Goal: Task Accomplishment & Management: Complete application form

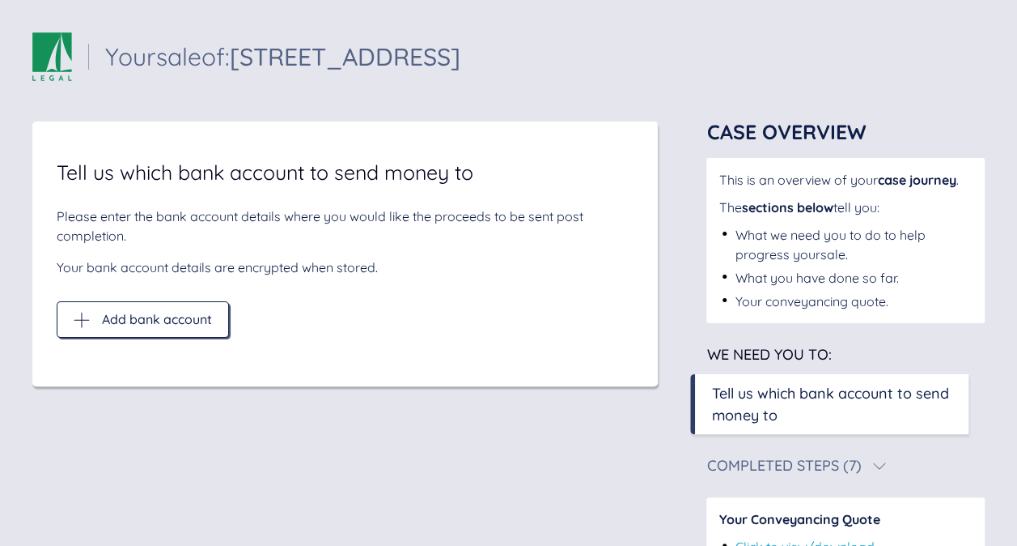
click at [170, 327] on div "Add bank account" at bounding box center [143, 320] width 138 height 16
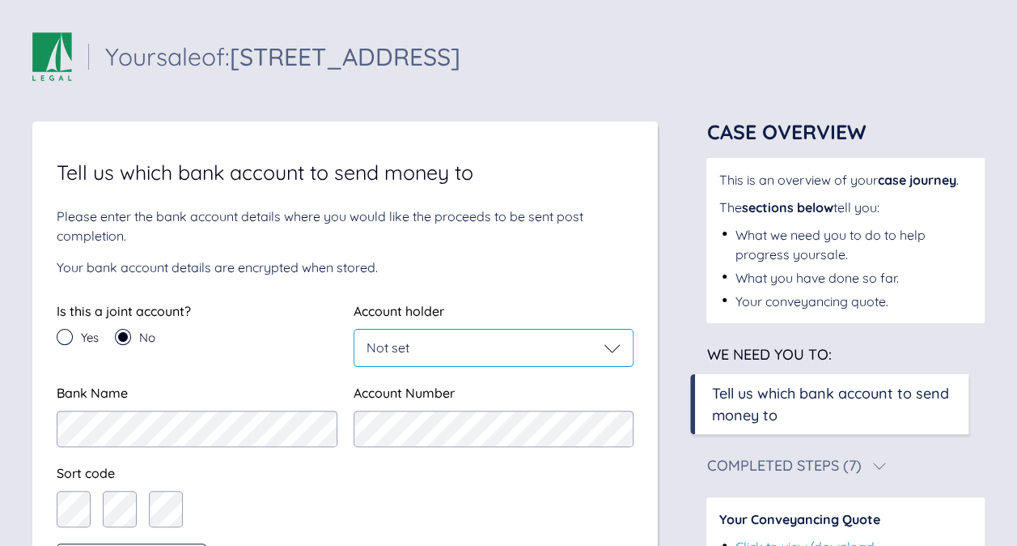
click at [458, 346] on div "Not set" at bounding box center [494, 348] width 255 height 16
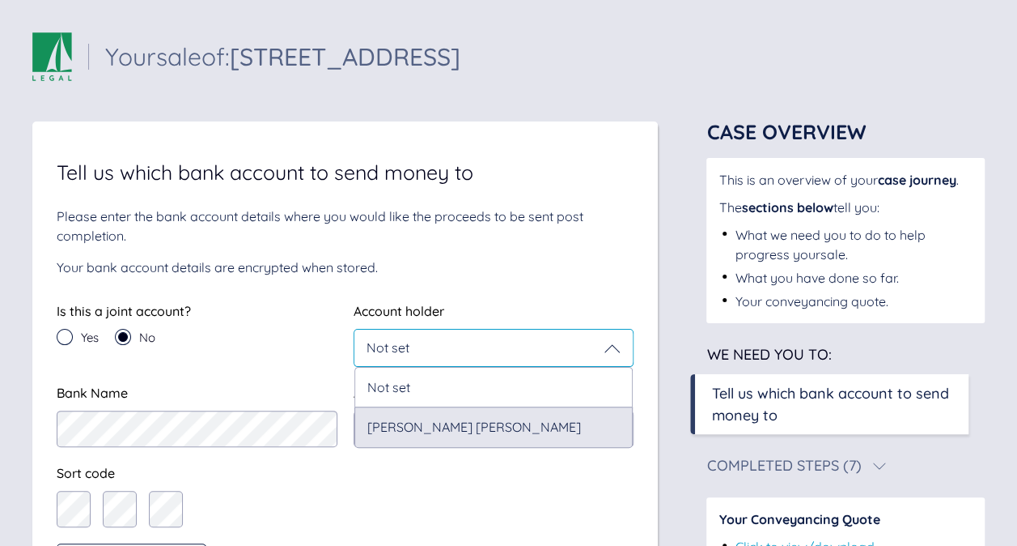
click at [422, 427] on div "[PERSON_NAME] [PERSON_NAME]" at bounding box center [494, 426] width 279 height 40
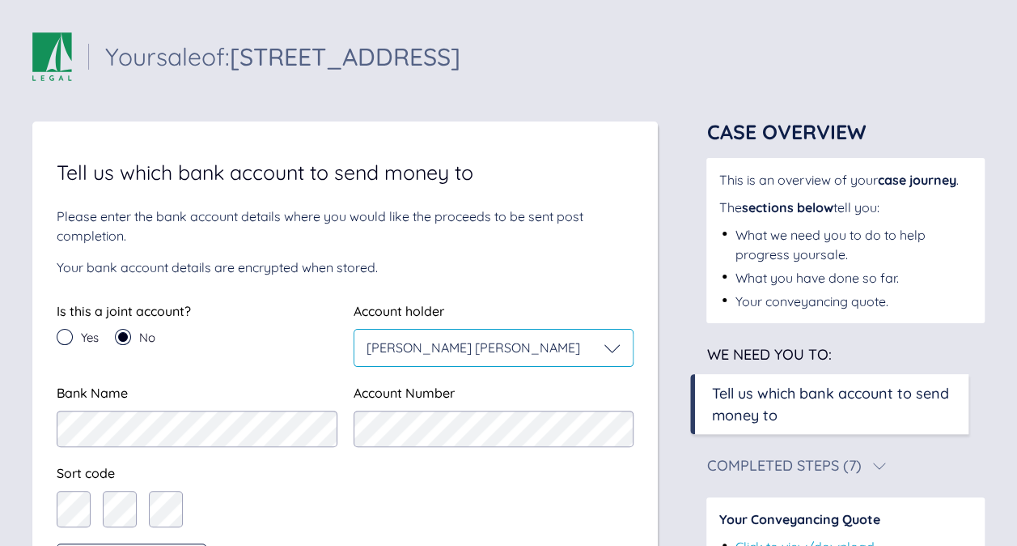
click at [518, 351] on div "[PERSON_NAME] [PERSON_NAME]" at bounding box center [494, 348] width 255 height 16
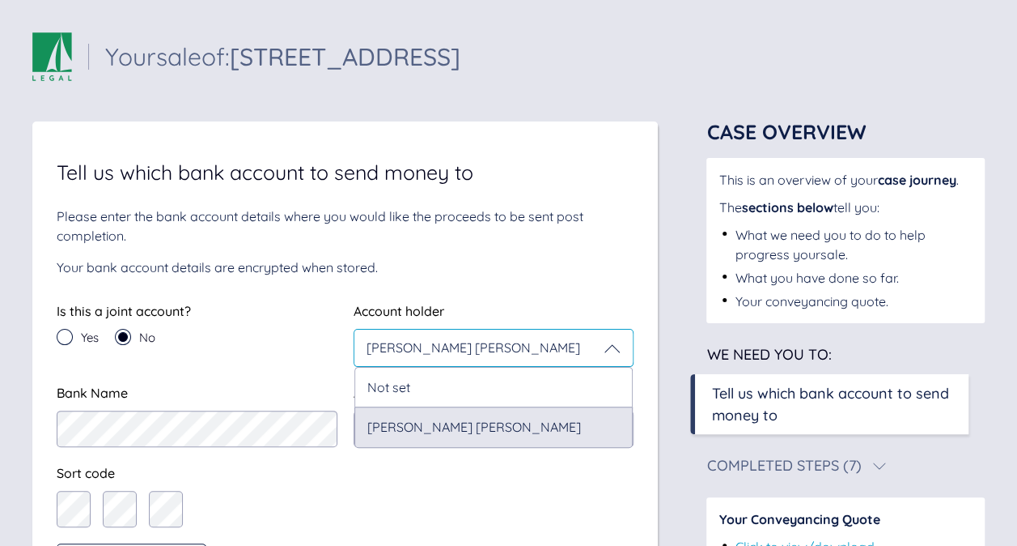
click at [471, 428] on div "[PERSON_NAME] [PERSON_NAME]" at bounding box center [494, 426] width 279 height 40
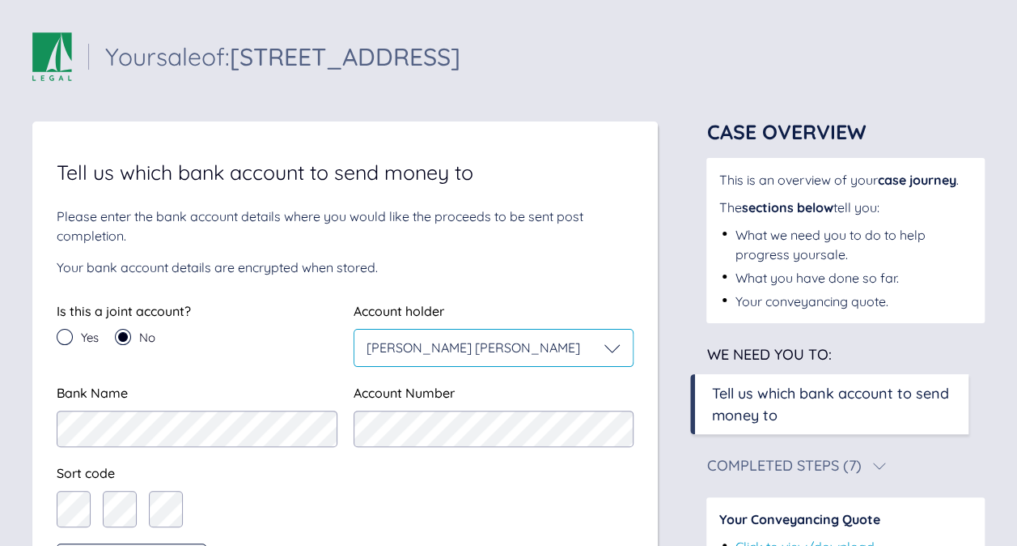
scroll to position [162, 0]
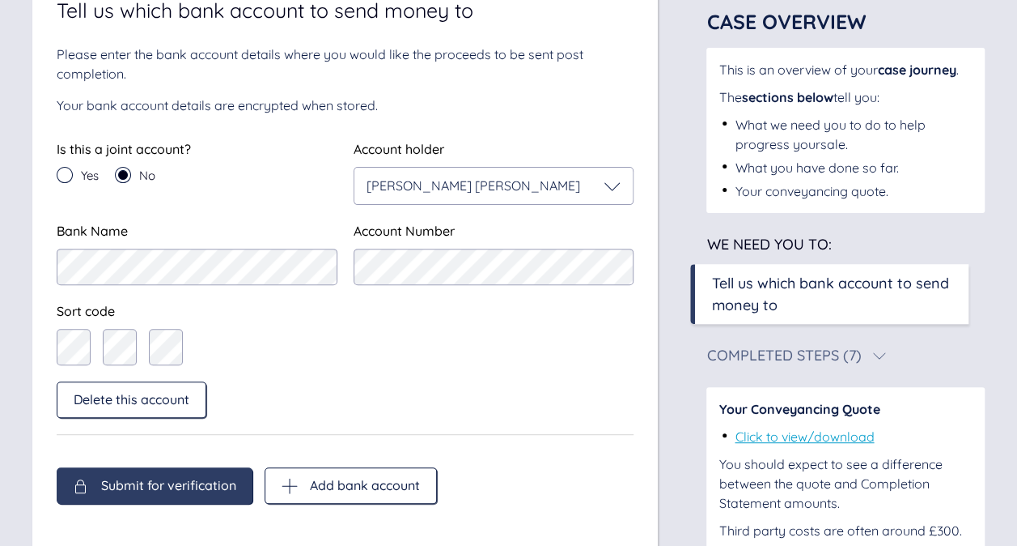
click at [185, 491] on span "Submit for verification" at bounding box center [168, 485] width 135 height 15
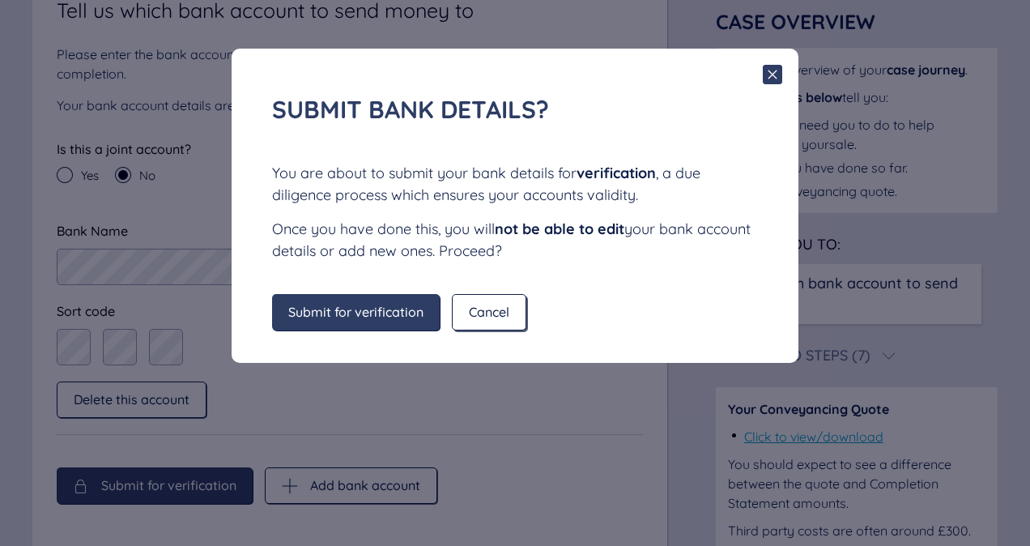
click at [472, 309] on span "Cancel" at bounding box center [489, 311] width 40 height 15
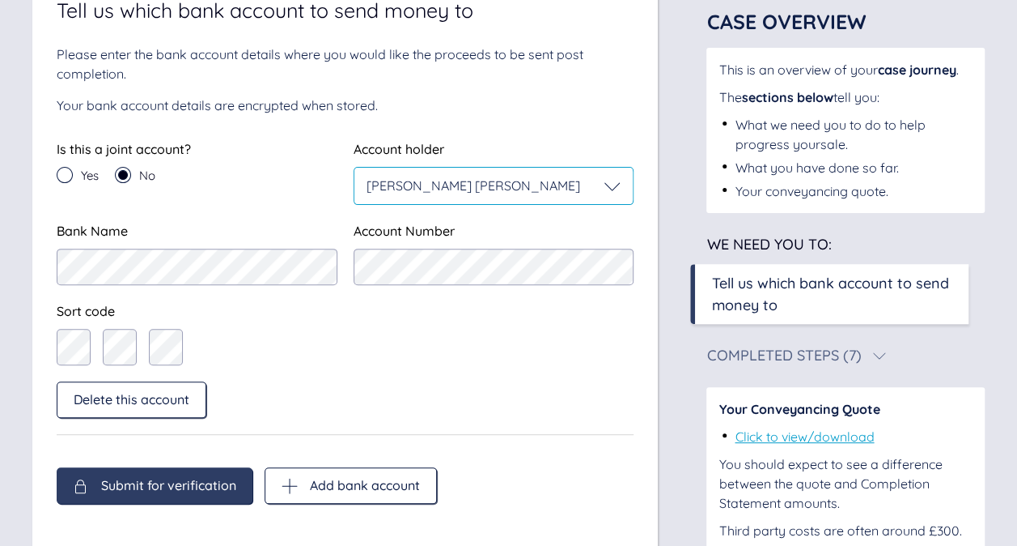
click at [611, 187] on icon at bounding box center [613, 186] width 16 height 16
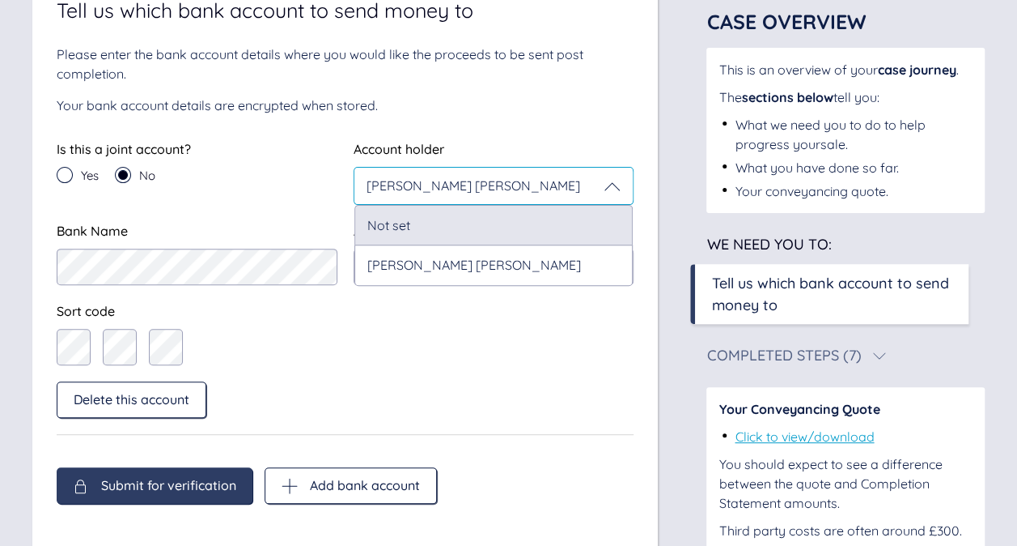
click at [417, 235] on div "Not set" at bounding box center [494, 225] width 279 height 40
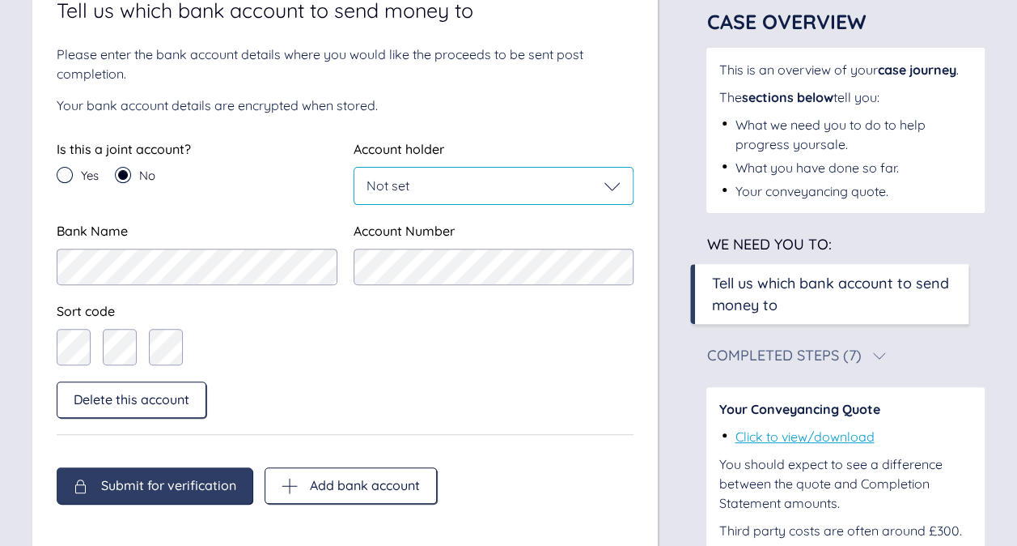
click at [440, 179] on div "Not set" at bounding box center [494, 186] width 255 height 16
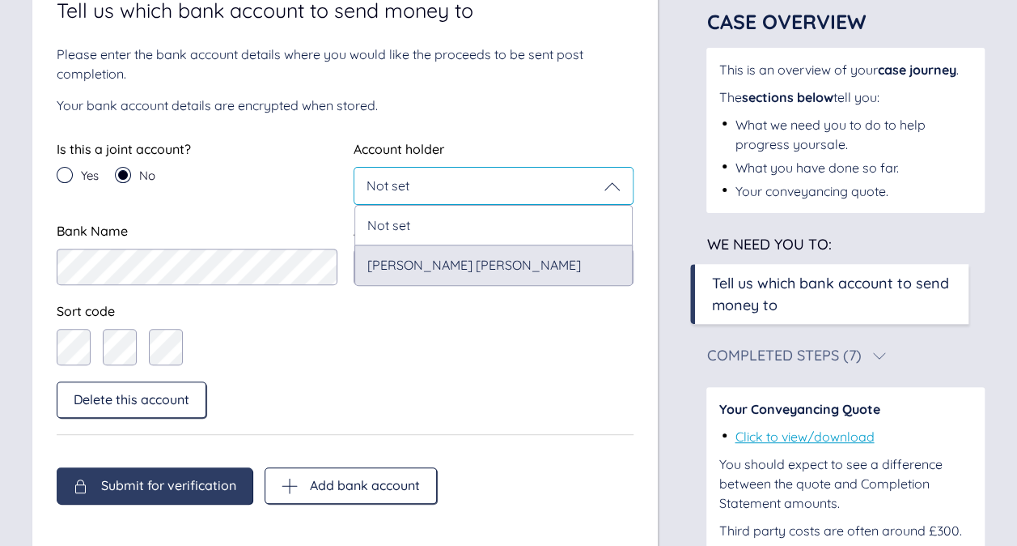
click at [411, 261] on div "[PERSON_NAME] [PERSON_NAME]" at bounding box center [494, 264] width 279 height 40
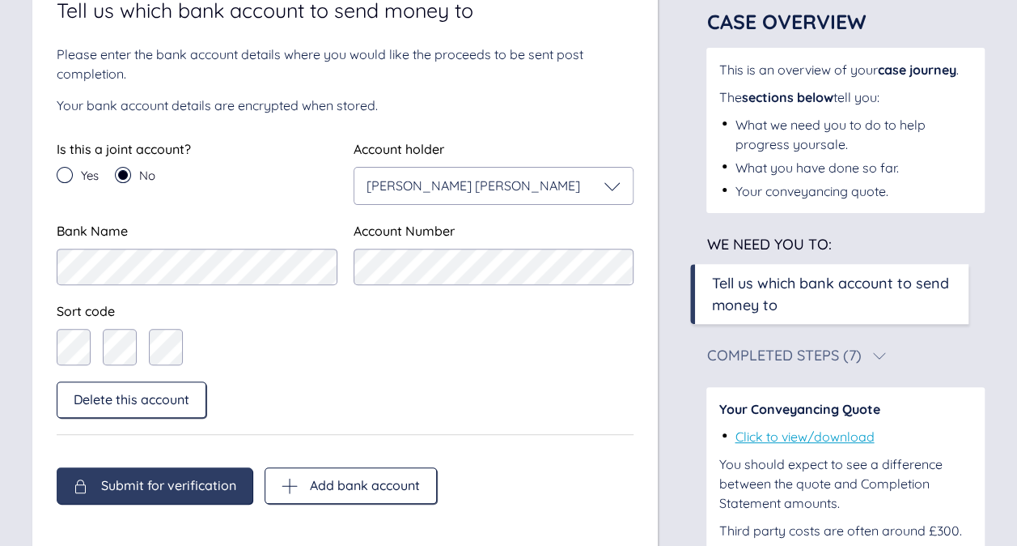
click at [225, 487] on span "Submit for verification" at bounding box center [168, 485] width 135 height 15
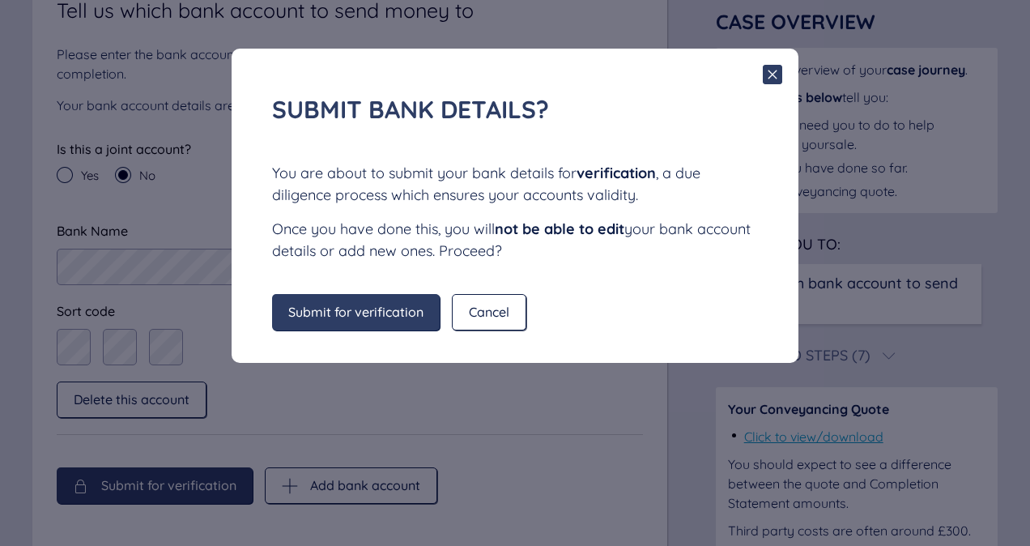
click at [323, 311] on span "Submit for verification" at bounding box center [355, 311] width 135 height 15
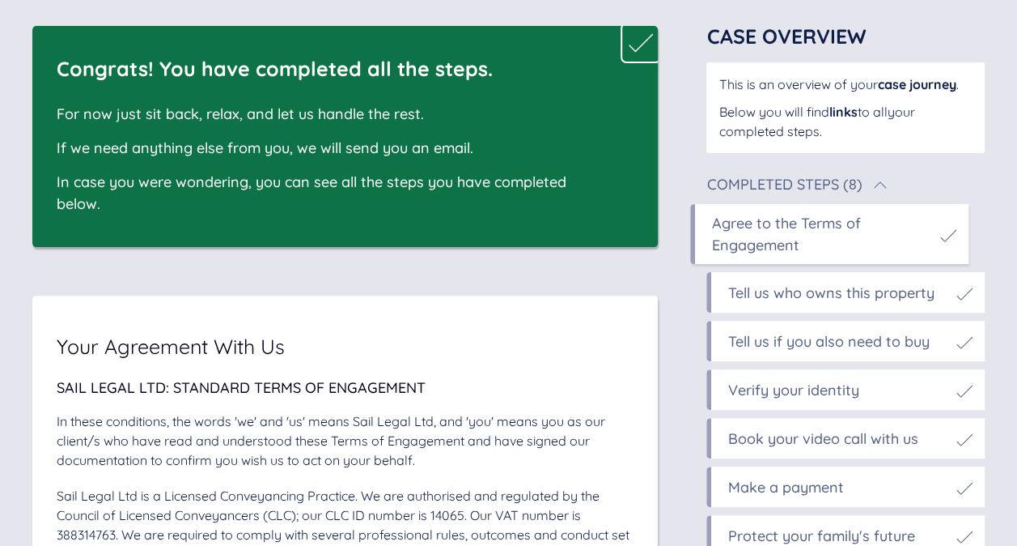
scroll to position [0, 0]
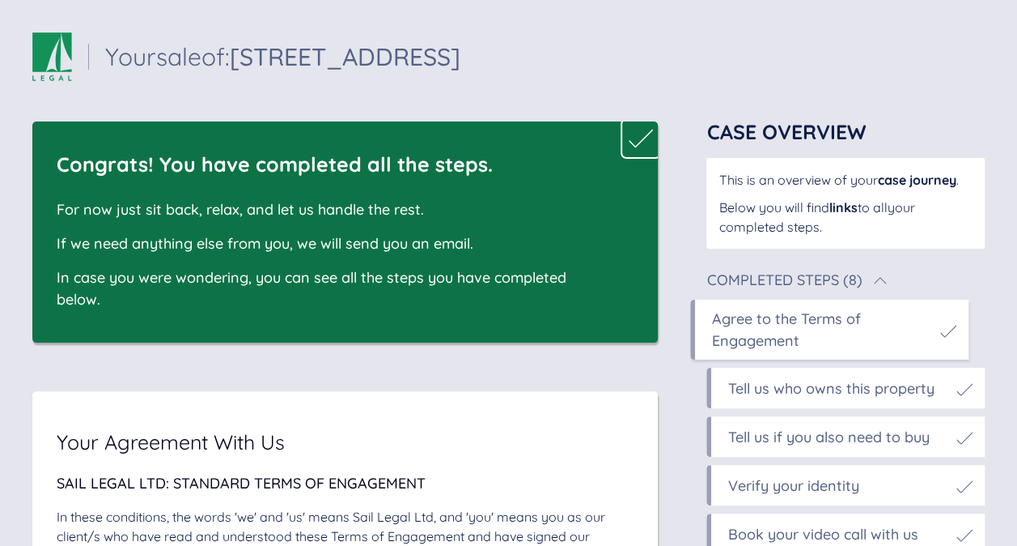
click at [830, 56] on div "Your sale of: [STREET_ADDRESS] Your sale of: [STREET_ADDRESS]" at bounding box center [508, 56] width 953 height 49
drag, startPoint x: 622, startPoint y: 0, endPoint x: 631, endPoint y: 45, distance: 45.6
click at [631, 45] on div "Your sale of: [STREET_ADDRESS] Your sale of: [STREET_ADDRESS]" at bounding box center [508, 56] width 953 height 49
